Goal: Find contact information: Find contact information

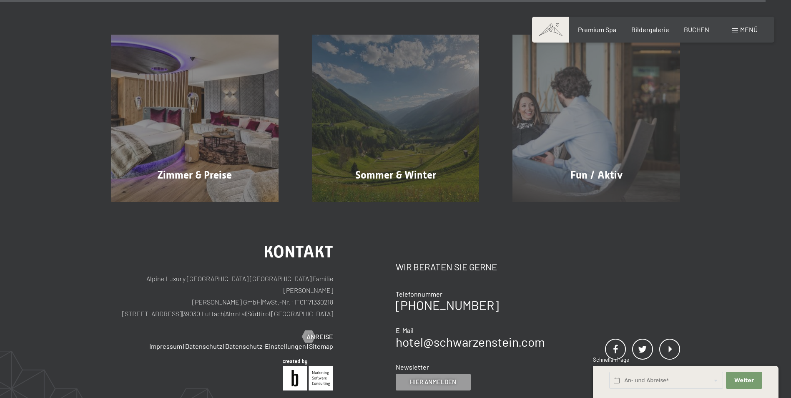
scroll to position [4236, 0]
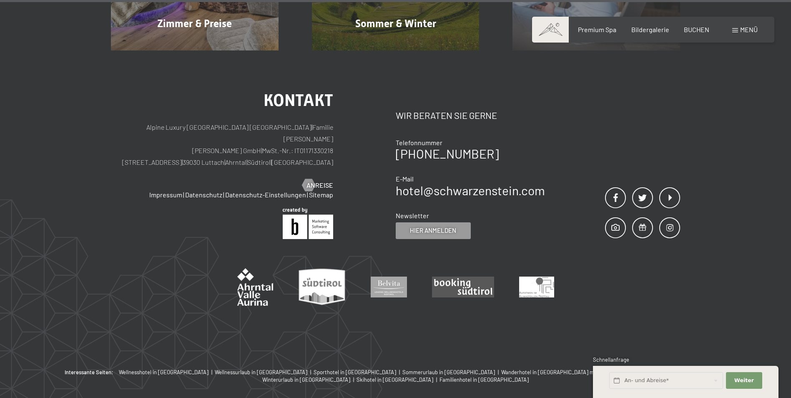
click at [557, 239] on div at bounding box center [395, 272] width 569 height 67
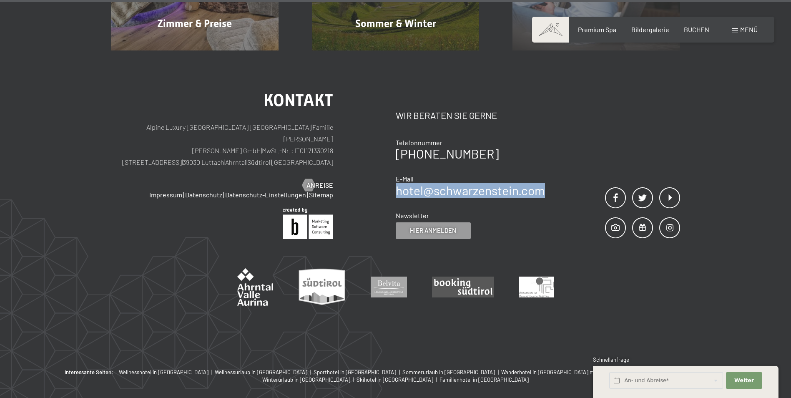
drag, startPoint x: 546, startPoint y: 153, endPoint x: 396, endPoint y: 151, distance: 150.5
click at [396, 151] on div "Kontakt Wir beraten Sie gerne Telefonnummer +39 0474 674100 E-Mail hotel@ no-sp…" at bounding box center [538, 165] width 285 height 147
copy link "hotel@ no-spam. schwarzenstein. no-spam. com"
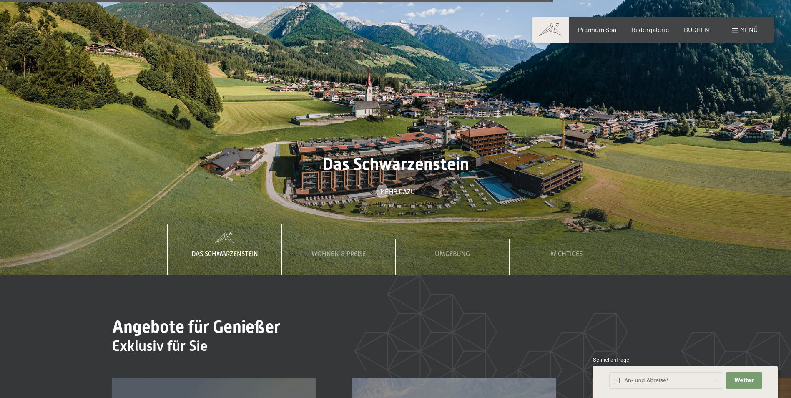
scroll to position [2861, 0]
